Goal: Find specific page/section: Find specific page/section

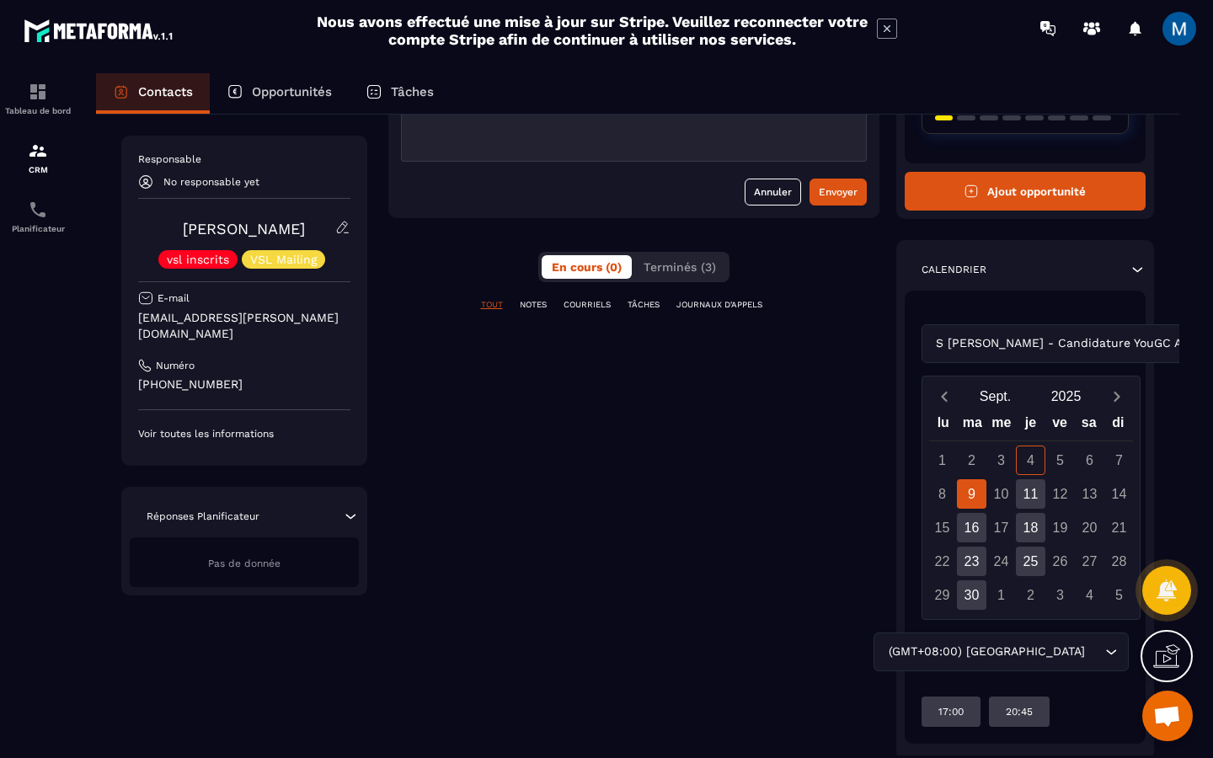
scroll to position [220, 0]
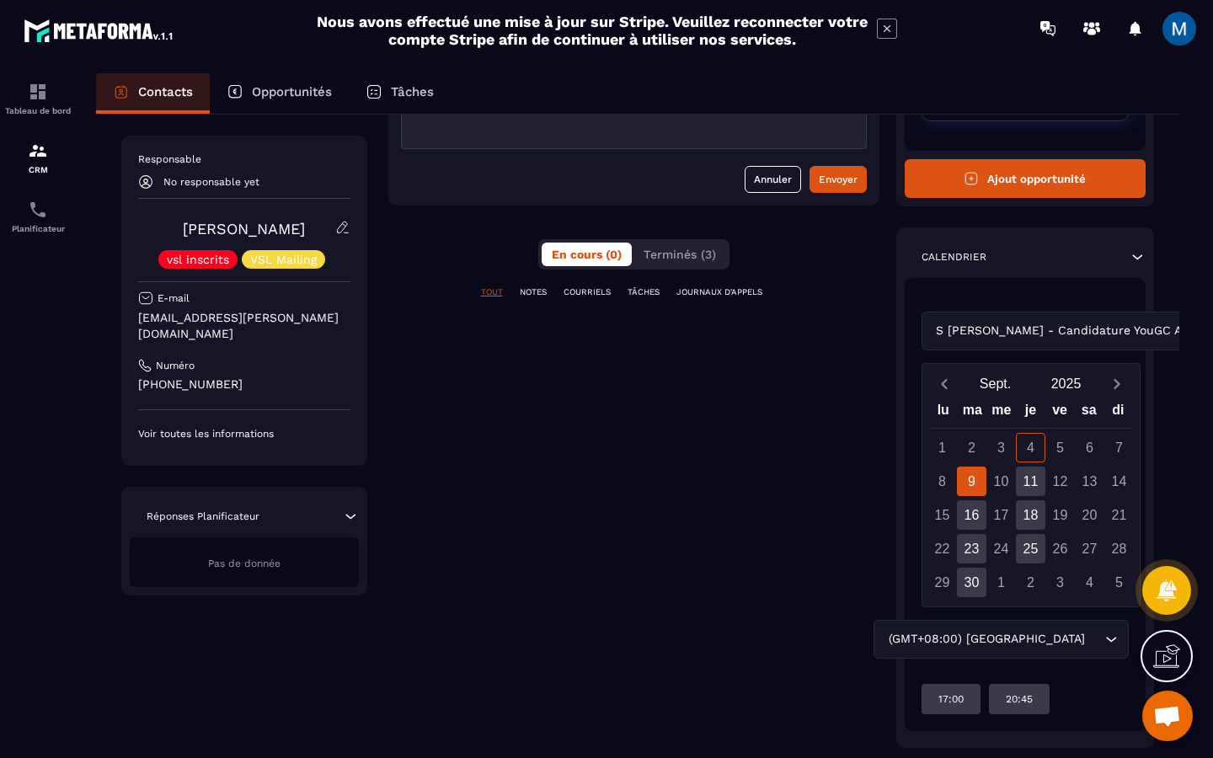
click at [1120, 328] on div "S [PERSON_NAME] - Candidature YouGC Academy Loading..." at bounding box center [1025, 331] width 208 height 39
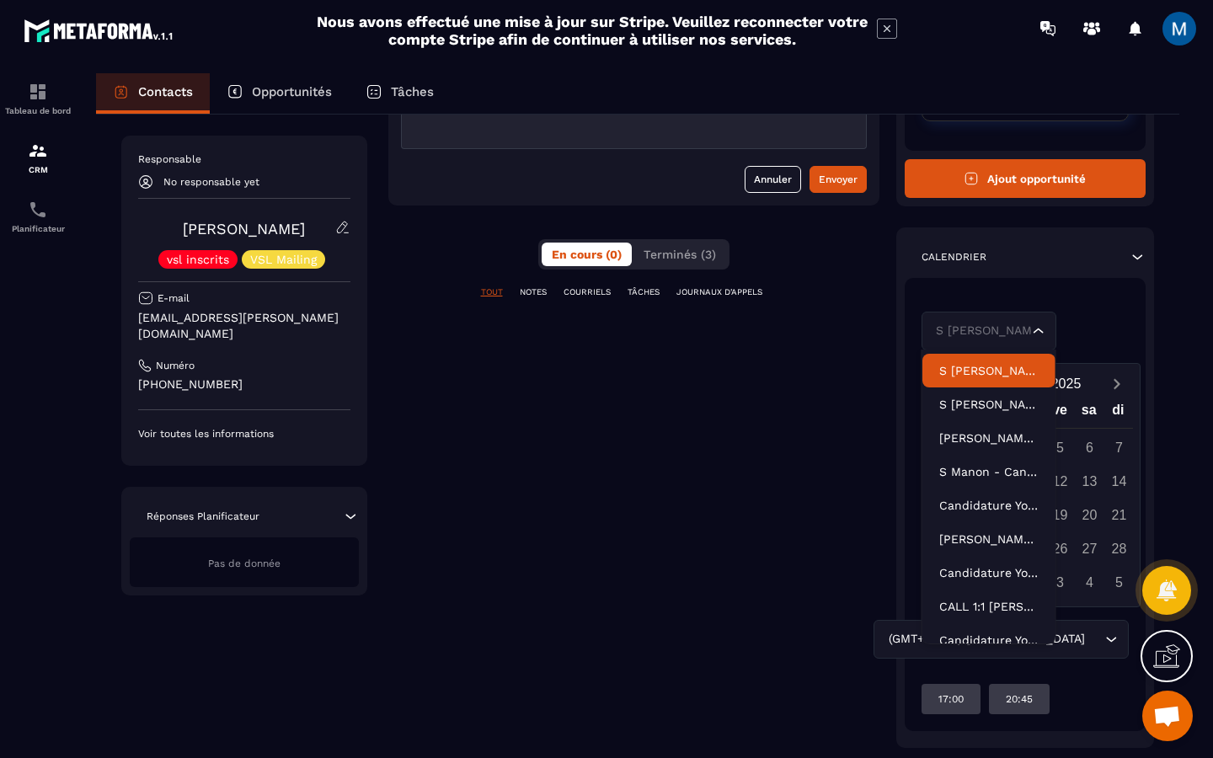
click at [1184, 354] on div "**********" at bounding box center [637, 431] width 1117 height 716
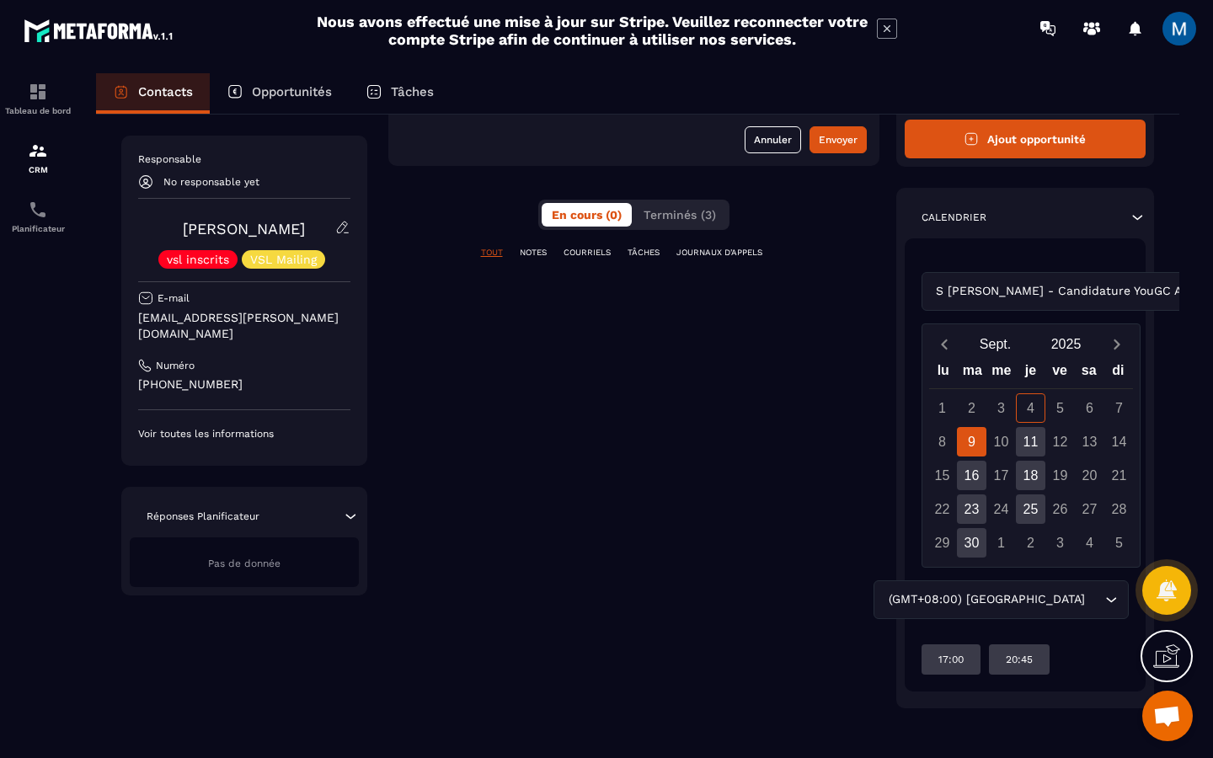
scroll to position [263, 0]
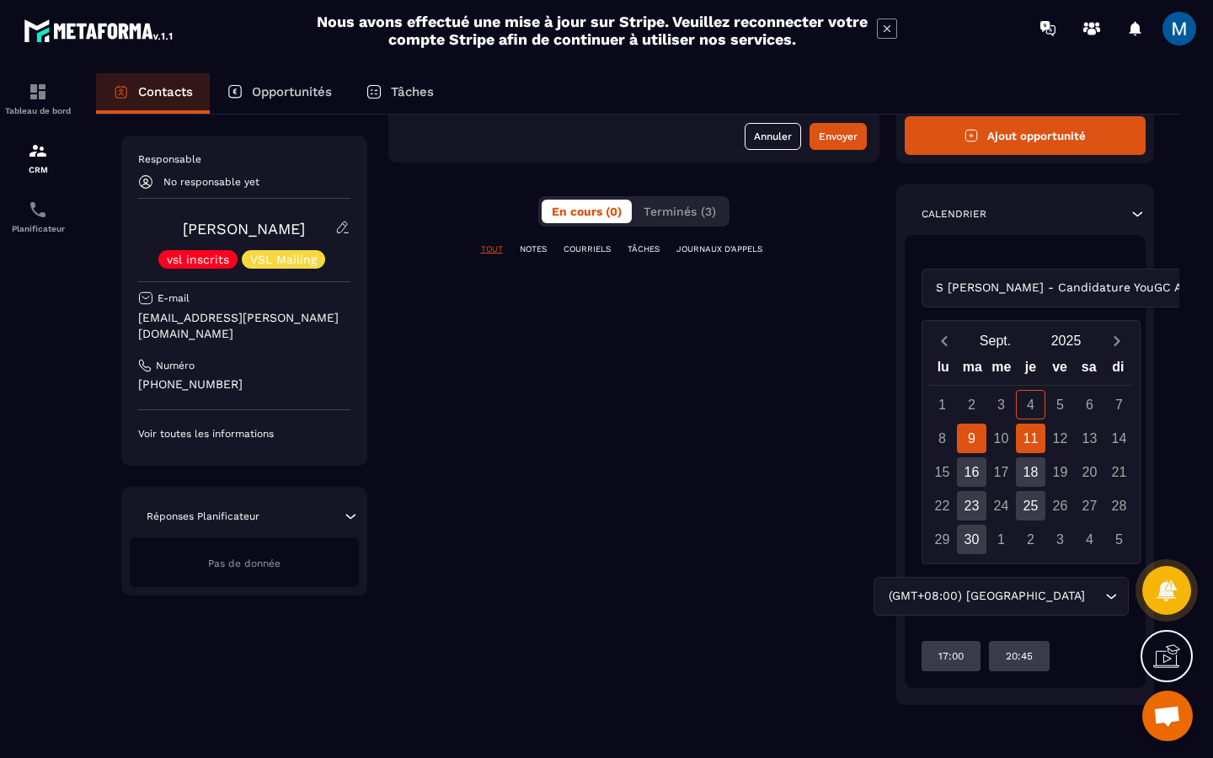
click at [1028, 444] on div "11" at bounding box center [1029, 438] width 29 height 29
click at [961, 472] on div "16" at bounding box center [971, 471] width 29 height 29
click at [1026, 473] on div "18" at bounding box center [1029, 471] width 29 height 29
click at [975, 511] on div "23" at bounding box center [971, 505] width 29 height 29
click at [1036, 512] on div "25" at bounding box center [1029, 505] width 29 height 29
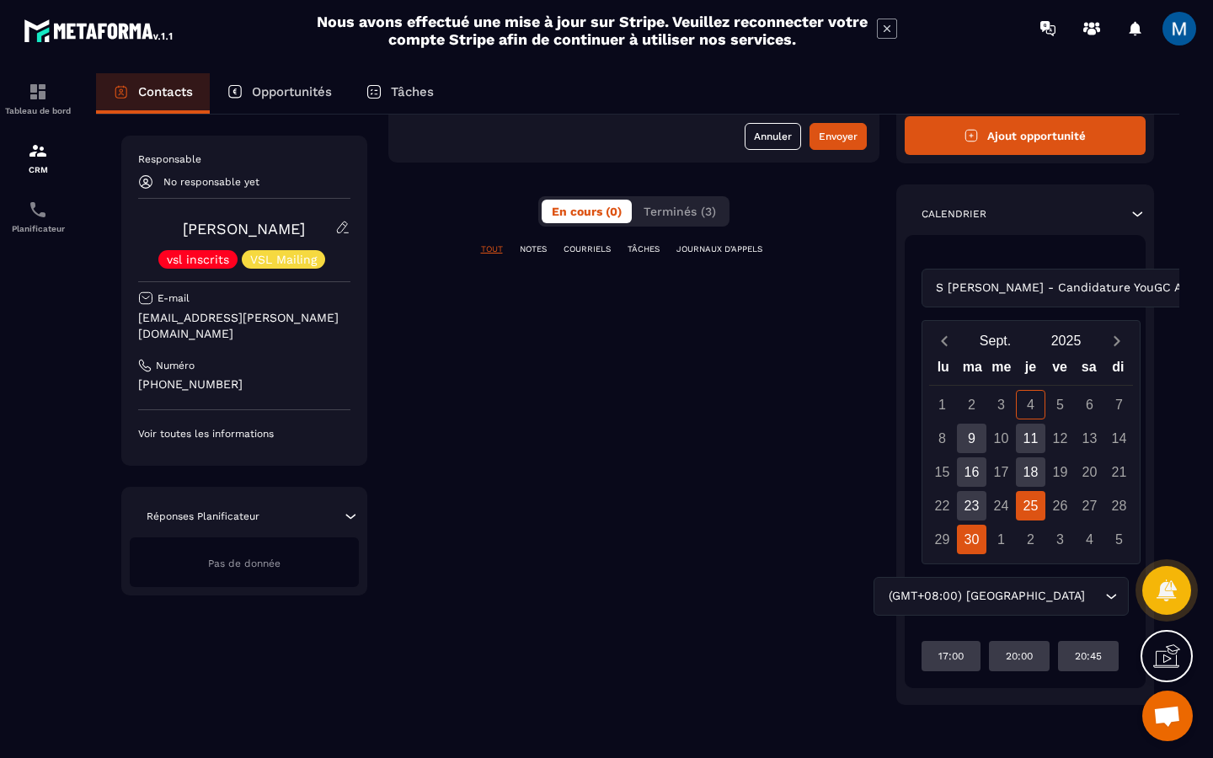
click at [976, 542] on div "30" at bounding box center [971, 539] width 29 height 29
click at [978, 448] on div "9" at bounding box center [971, 438] width 29 height 29
click at [1021, 448] on div "11" at bounding box center [1029, 438] width 29 height 29
click at [1074, 293] on div "S [PERSON_NAME] - Candidature YouGC Academy Loading..." at bounding box center [1025, 288] width 208 height 39
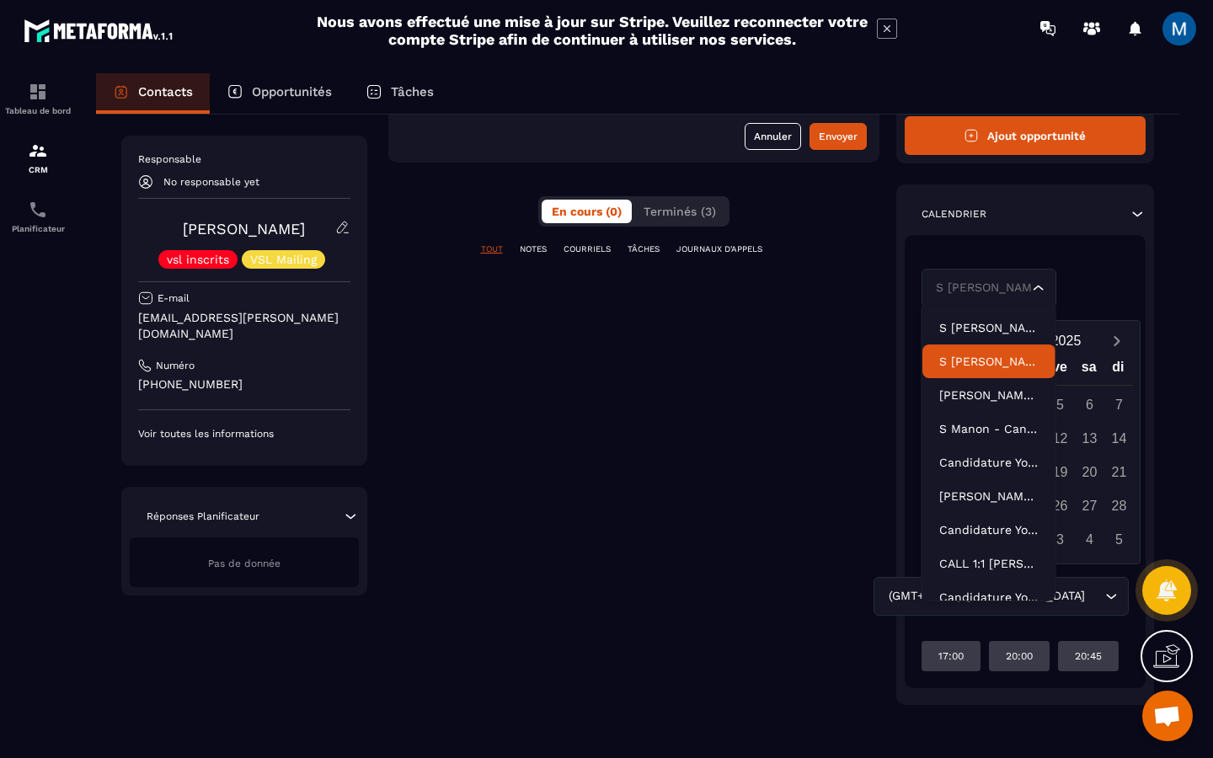
click at [994, 355] on p "S [PERSON_NAME] - Candidature YouGC Academy" at bounding box center [988, 361] width 99 height 17
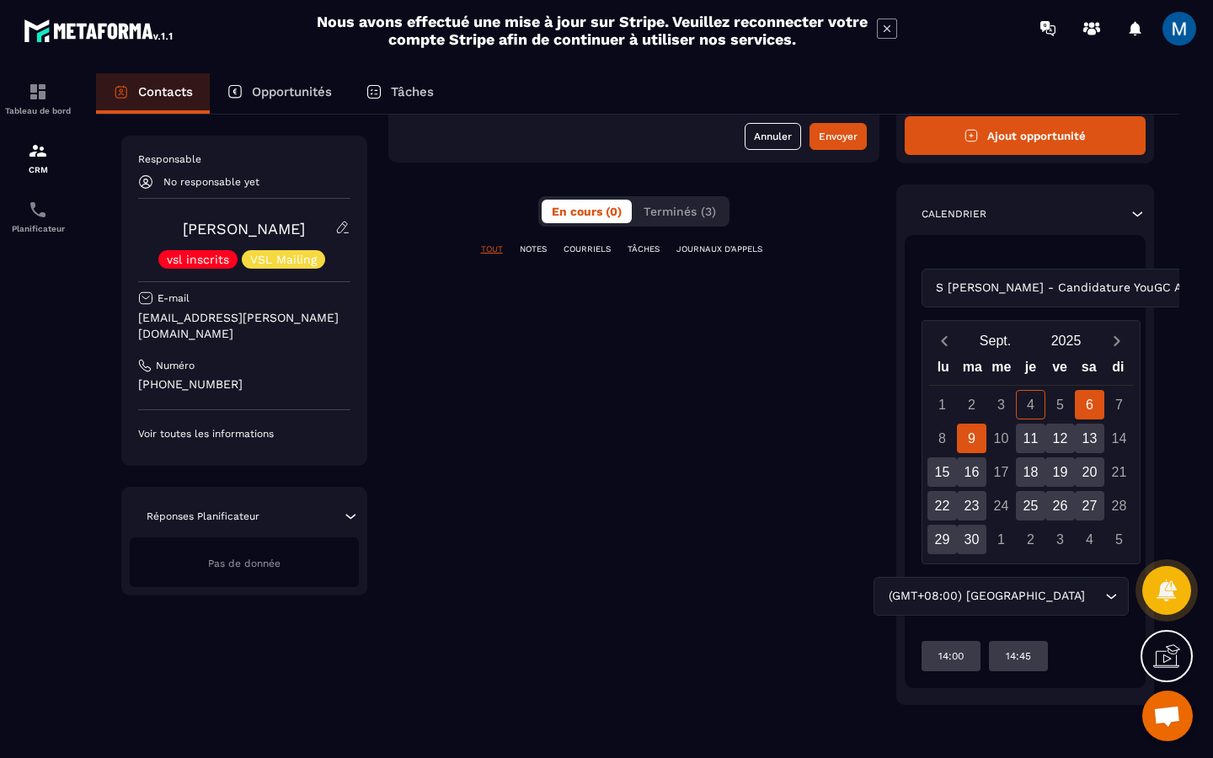
click at [973, 436] on div "9" at bounding box center [971, 438] width 29 height 29
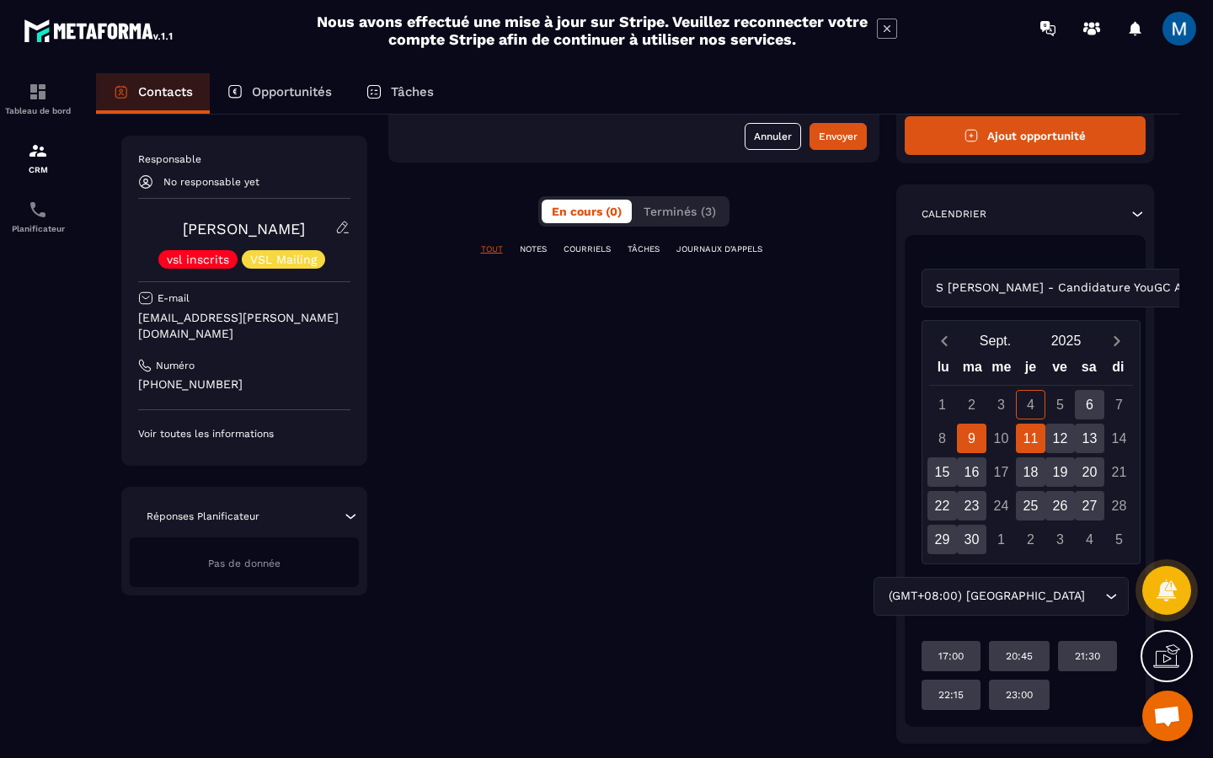
click at [1027, 438] on div "11" at bounding box center [1029, 438] width 29 height 29
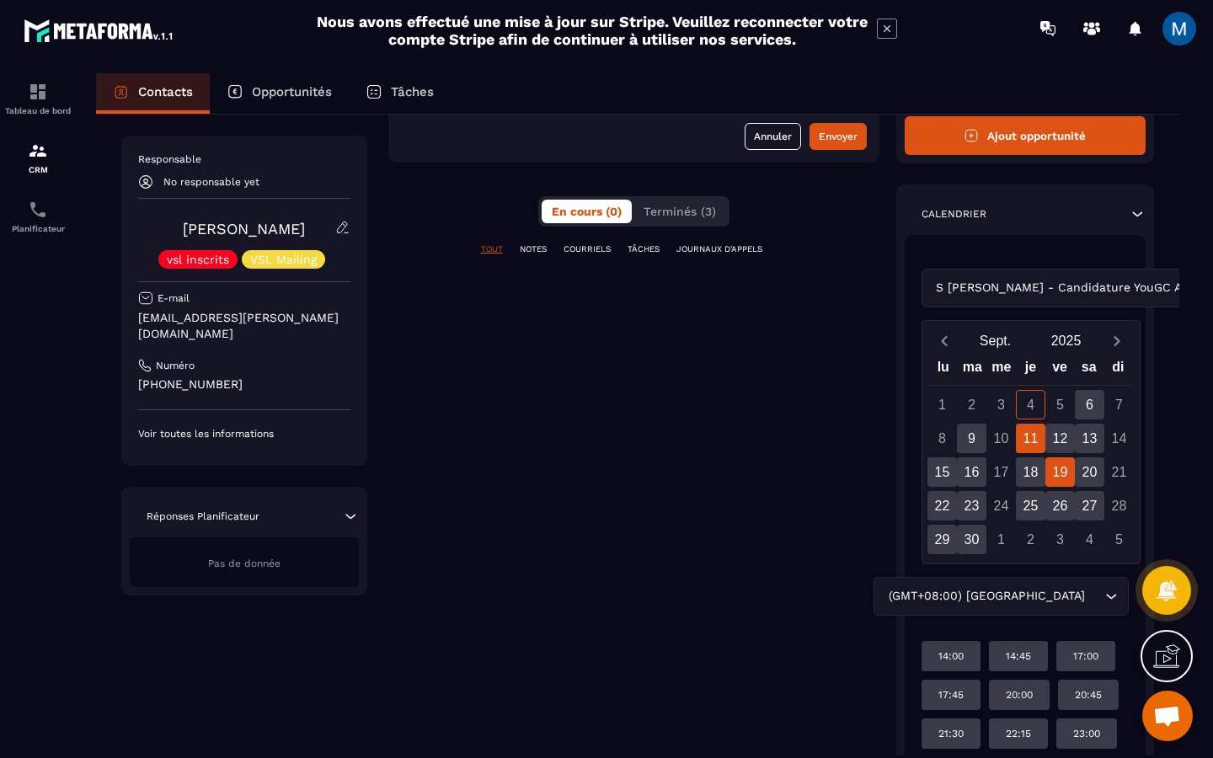
scroll to position [340, 0]
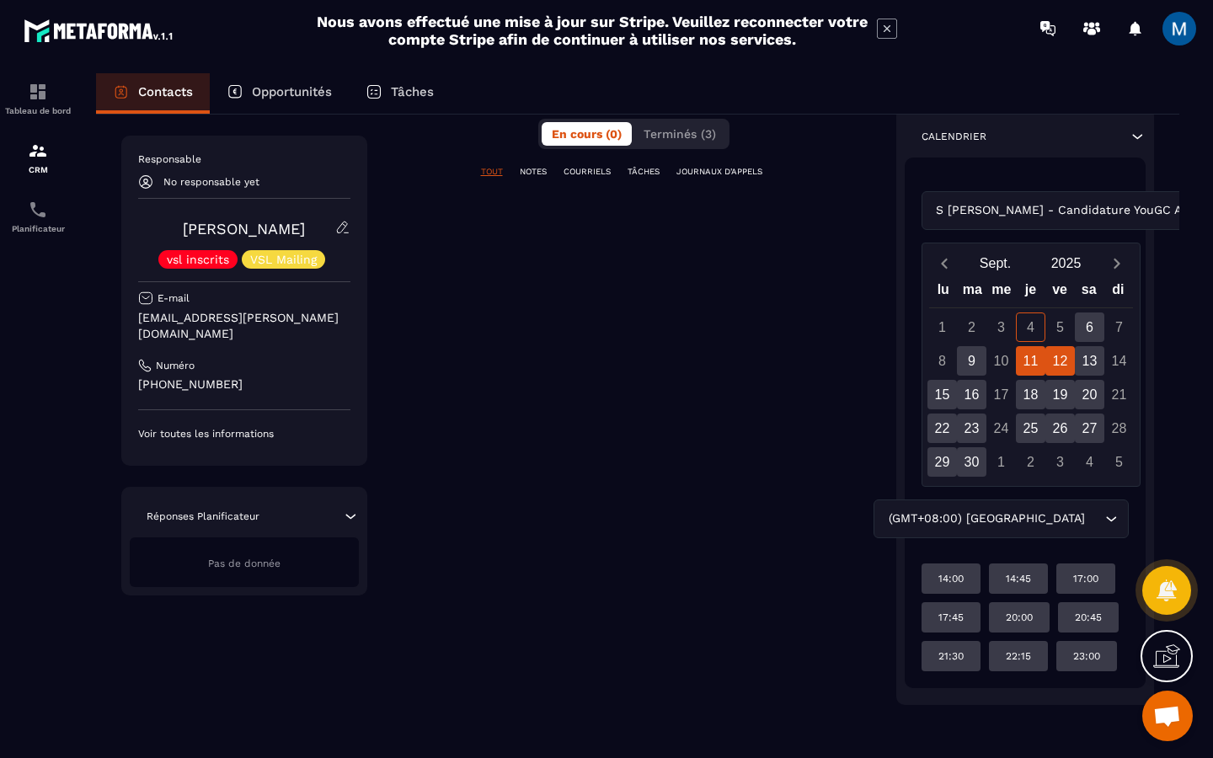
click at [1061, 354] on div "12" at bounding box center [1059, 360] width 29 height 29
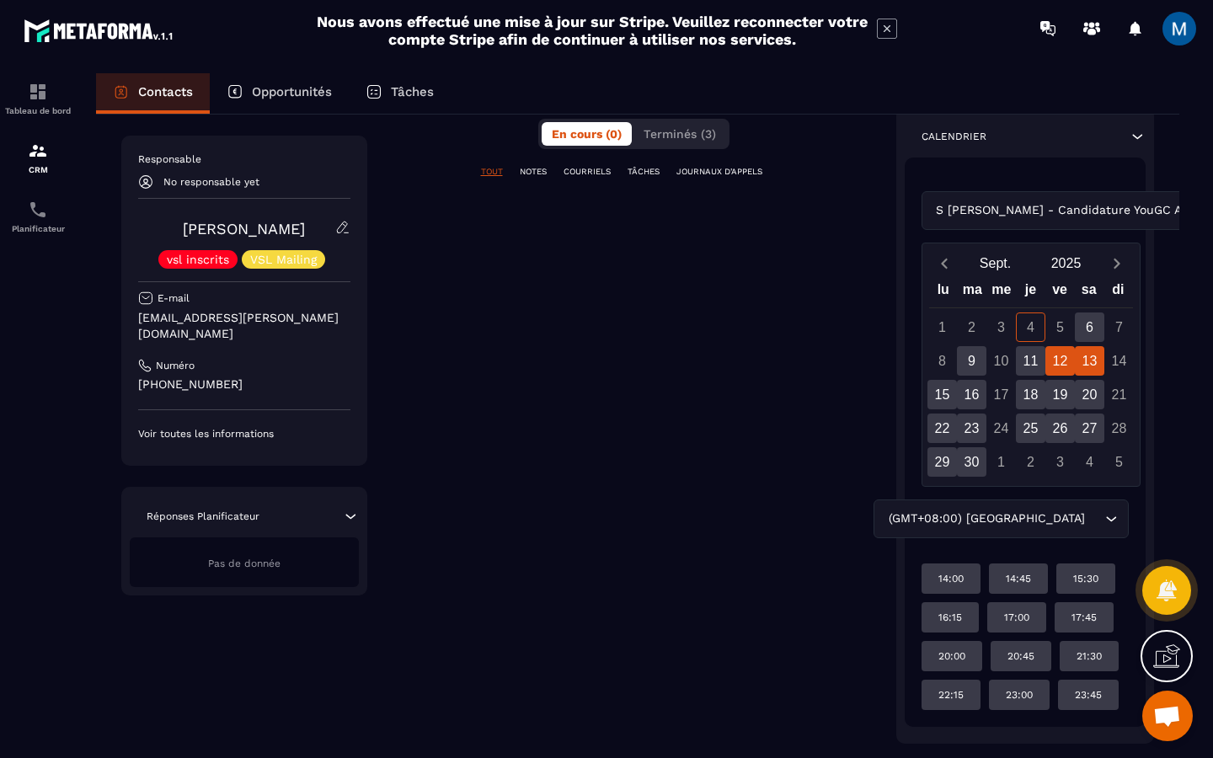
click at [1079, 354] on div "13" at bounding box center [1088, 360] width 29 height 29
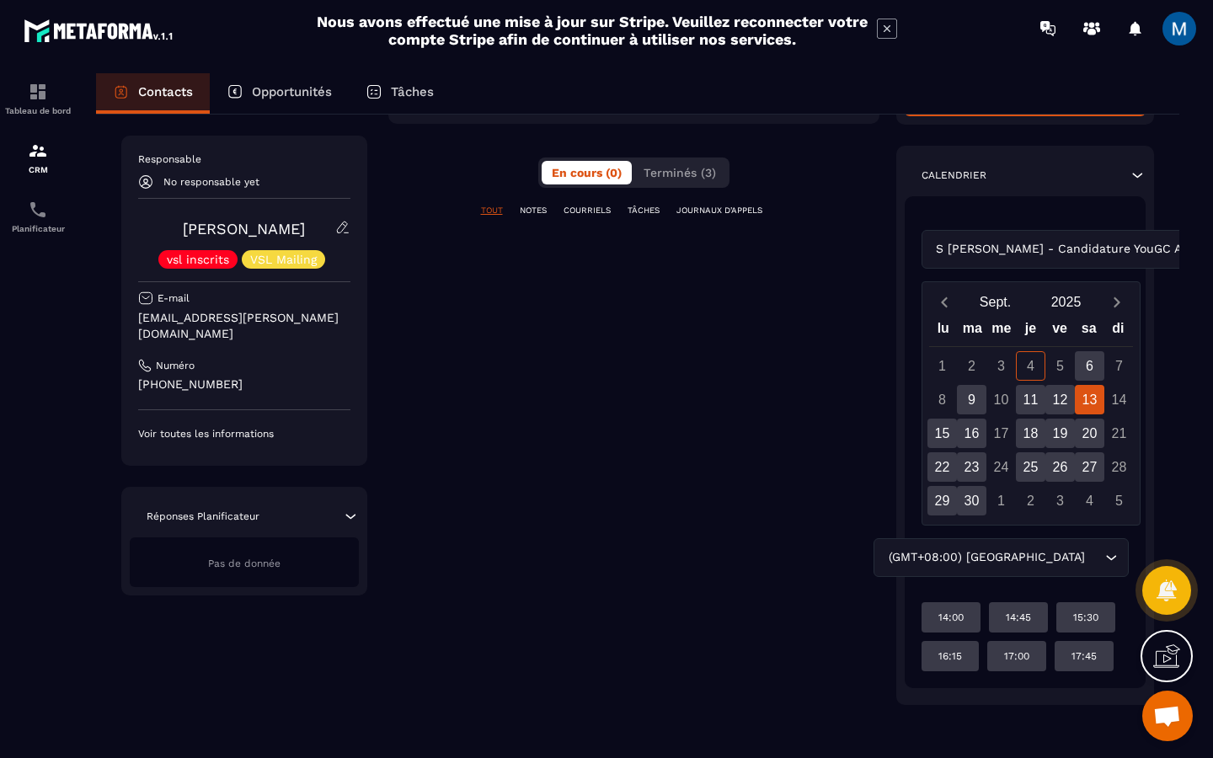
scroll to position [301, 0]
click at [1077, 251] on div "S [PERSON_NAME] - Candidature YouGC Academy Loading..." at bounding box center [1025, 249] width 208 height 39
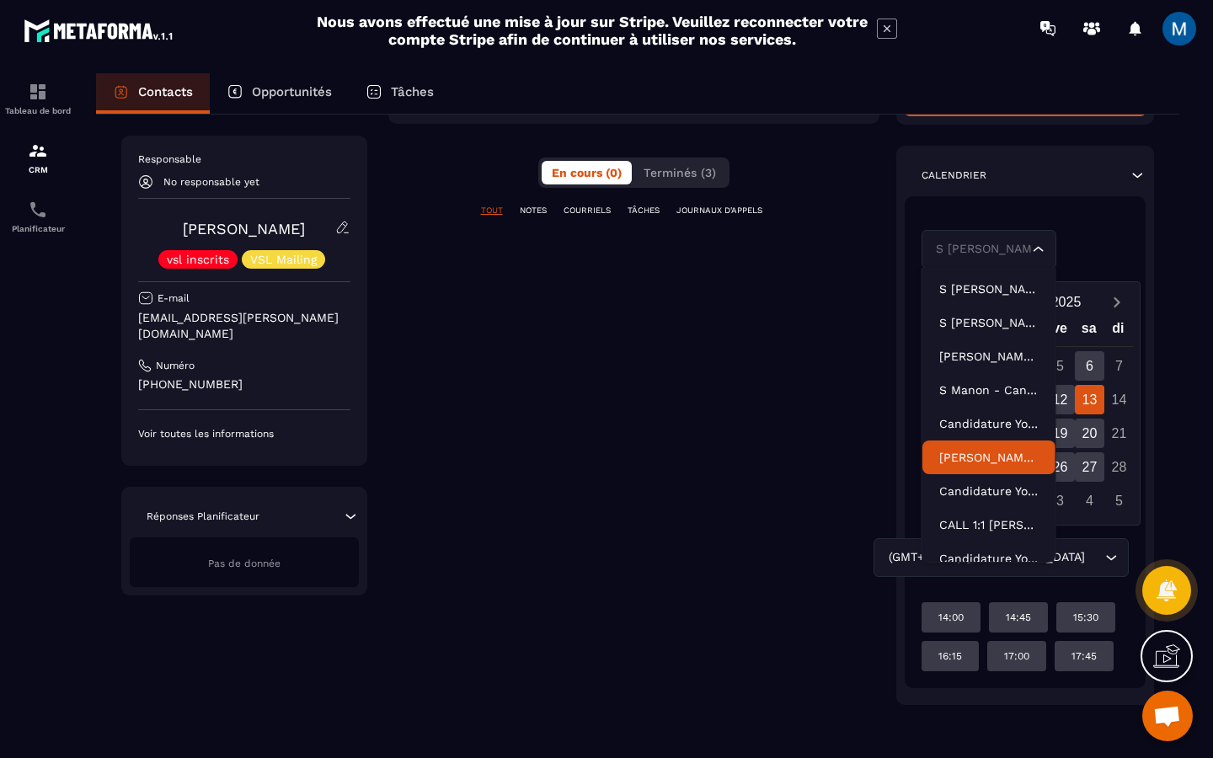
scroll to position [23, 0]
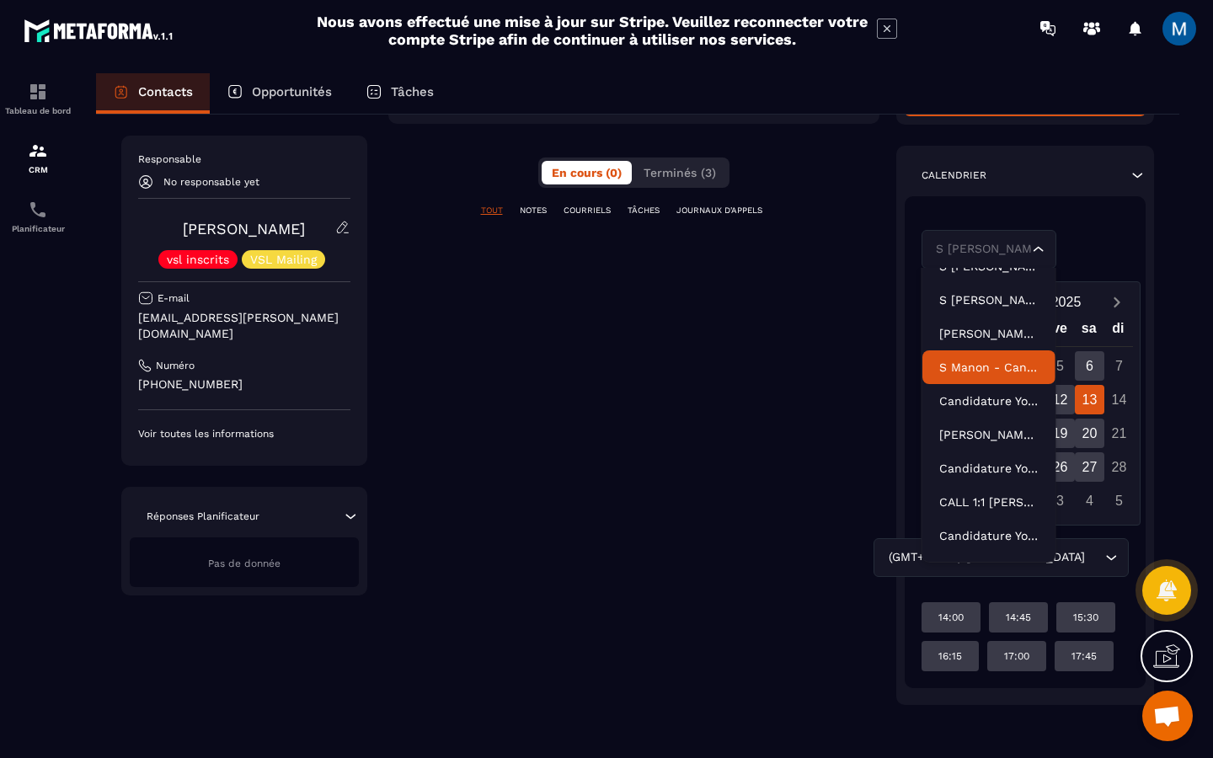
click at [999, 368] on p "S Manon - Candidature YouGC Academy" at bounding box center [988, 367] width 99 height 17
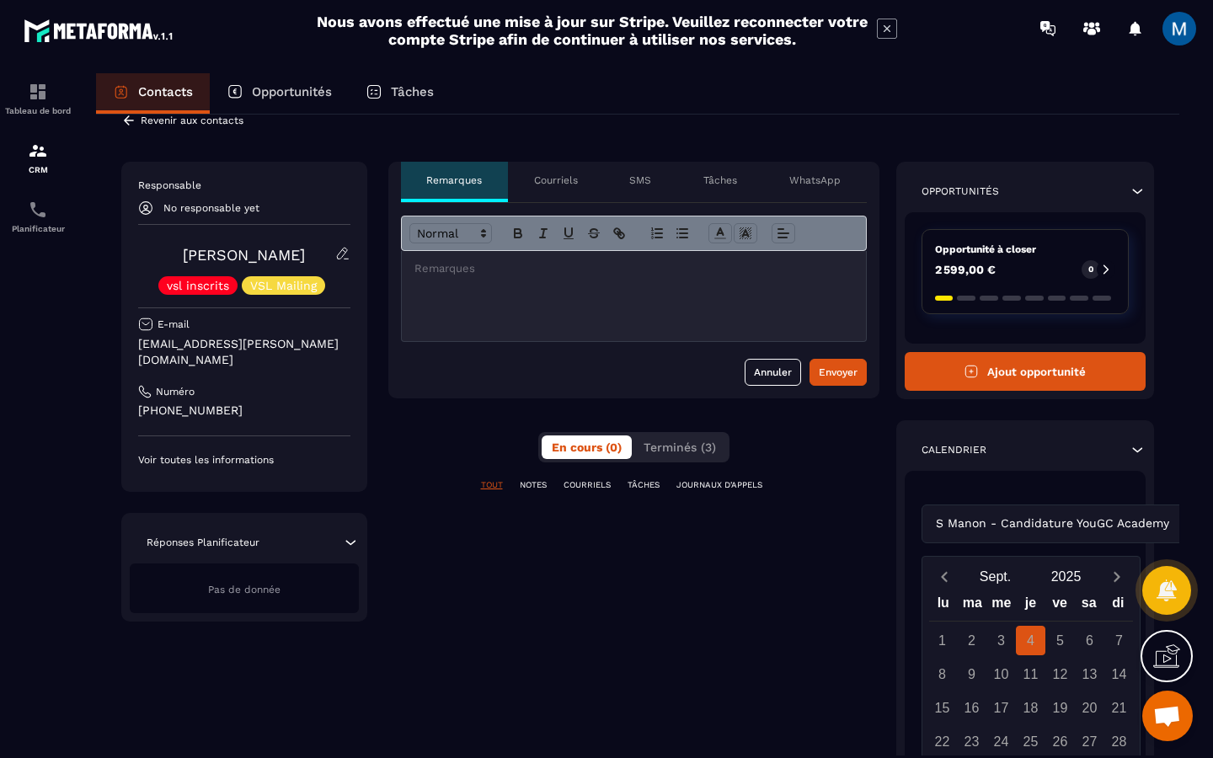
scroll to position [0, 0]
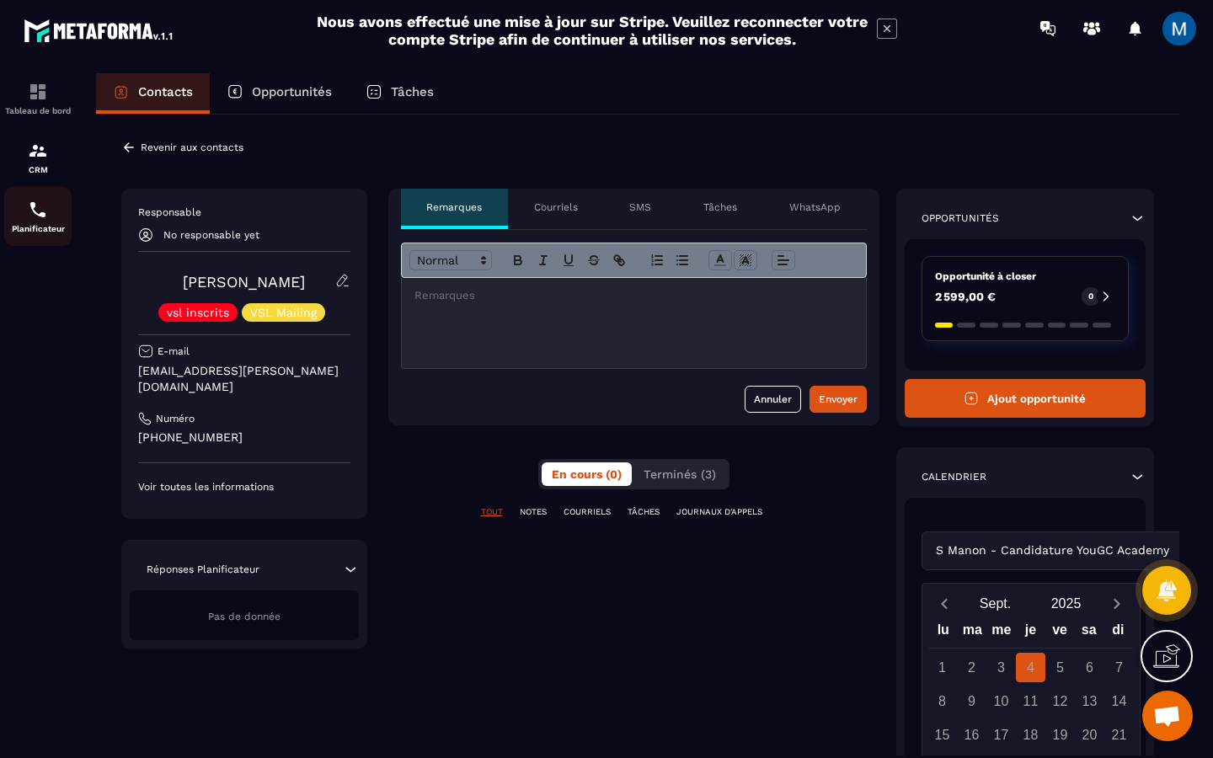
click at [33, 216] on img at bounding box center [38, 210] width 20 height 20
